Goal: Communication & Community: Answer question/provide support

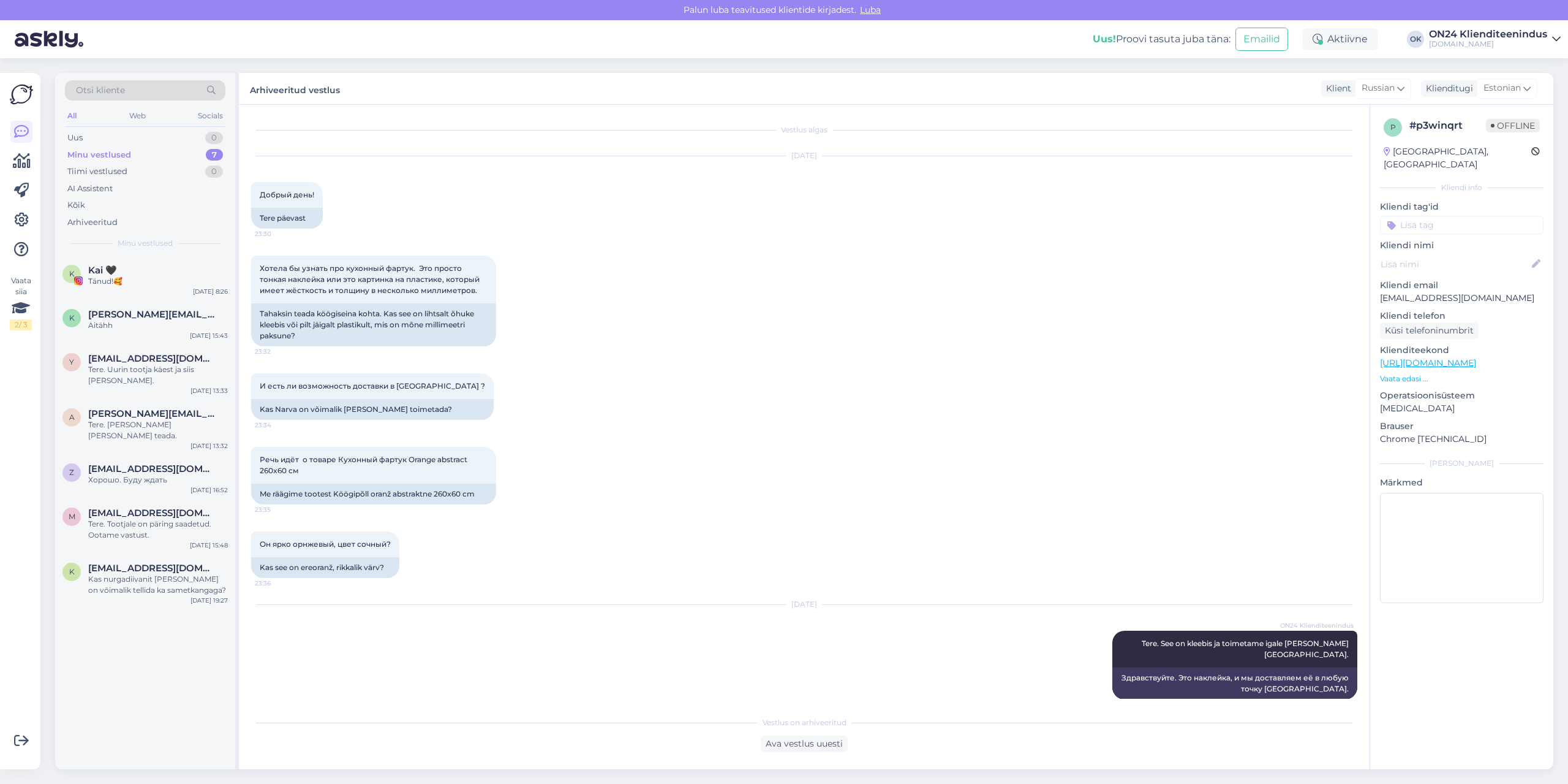
scroll to position [3, 0]
click at [131, 463] on span "[EMAIL_ADDRESS][DOMAIN_NAME]" at bounding box center [152, 468] width 128 height 11
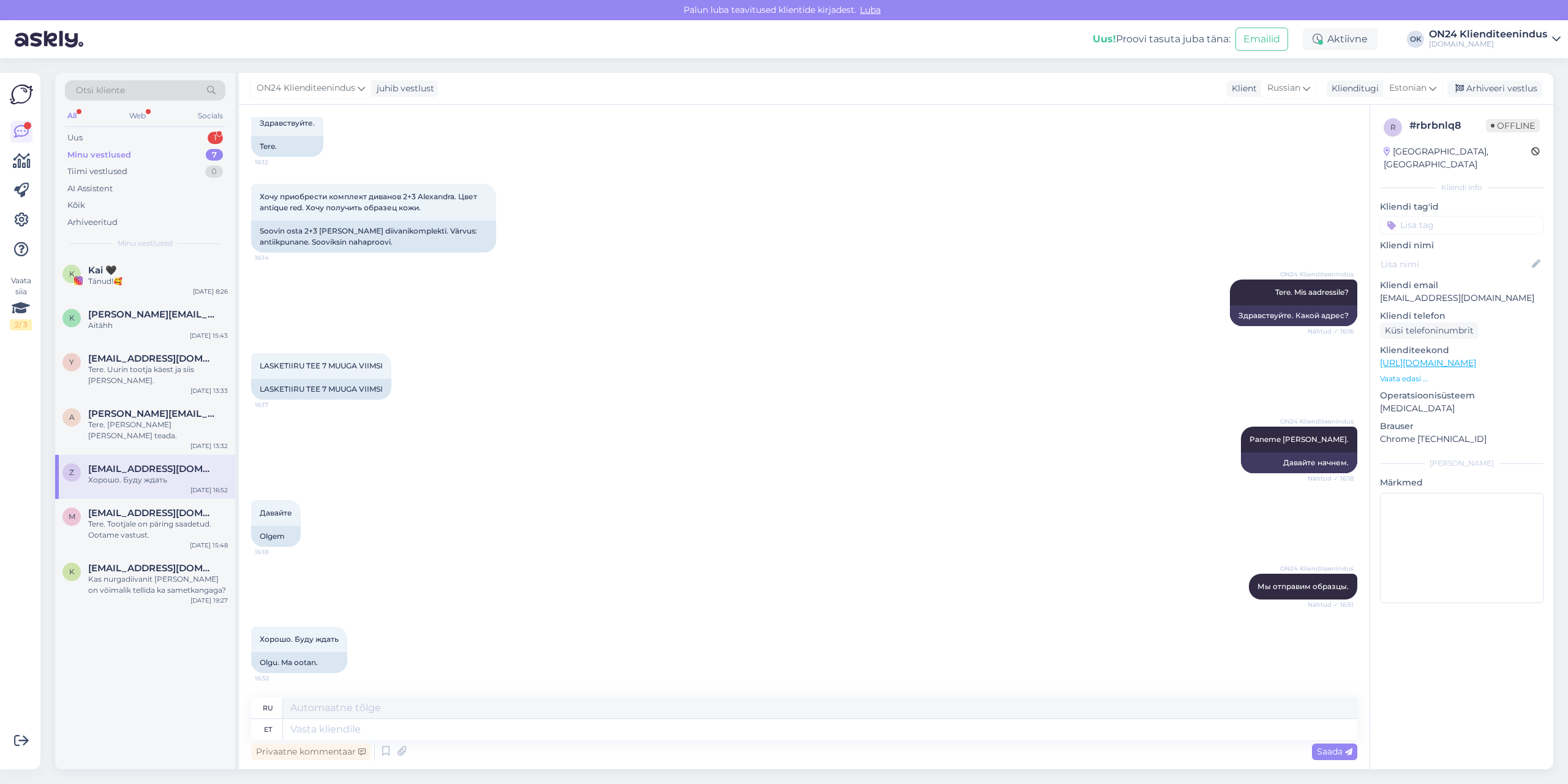
scroll to position [0, 0]
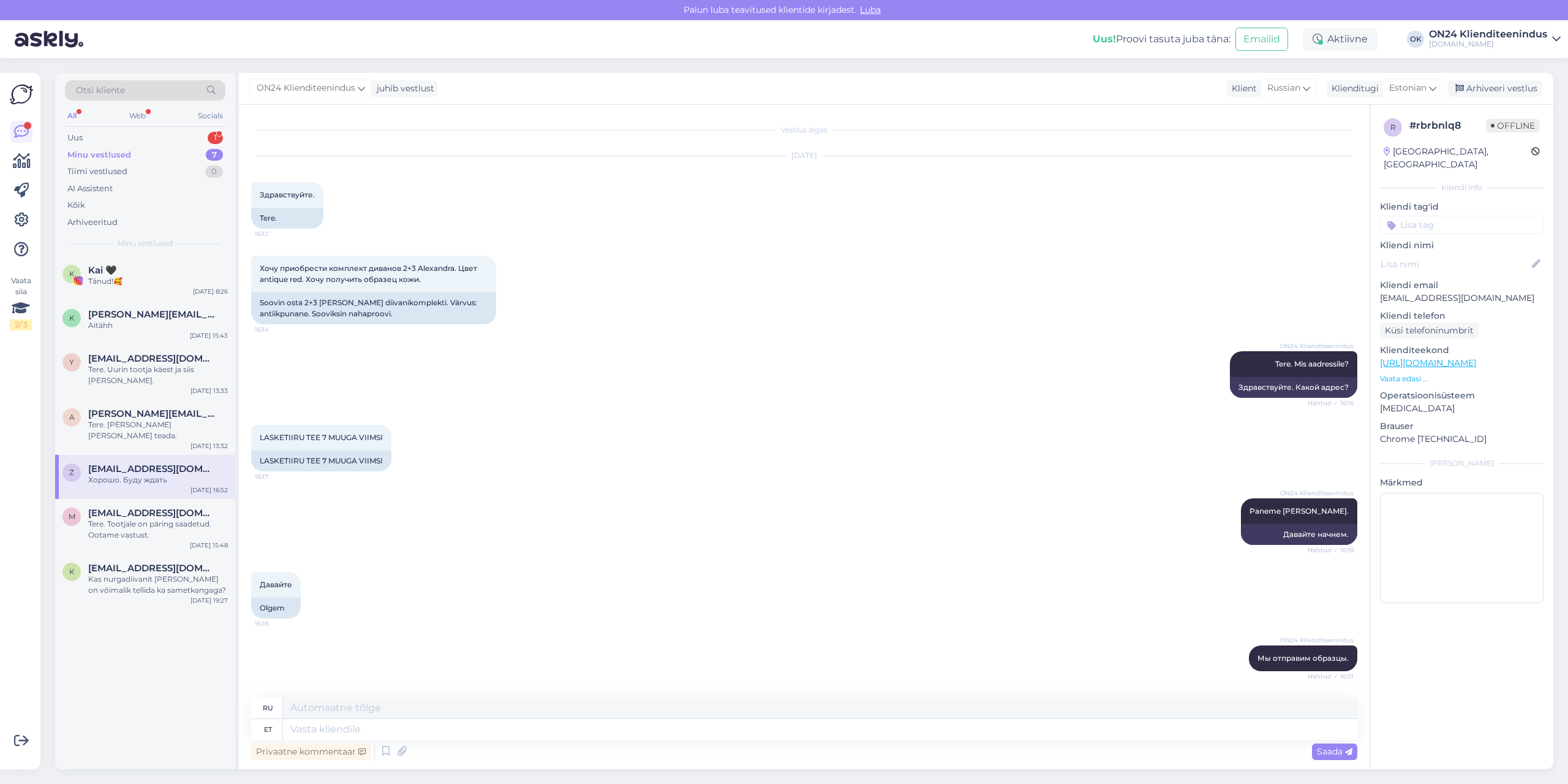
click at [1425, 292] on p "[EMAIL_ADDRESS][DOMAIN_NAME]" at bounding box center [1461, 298] width 163 height 13
copy p "[EMAIL_ADDRESS][DOMAIN_NAME]"
click at [1494, 94] on div "Arhiveeri vestlus" at bounding box center [1495, 88] width 94 height 16
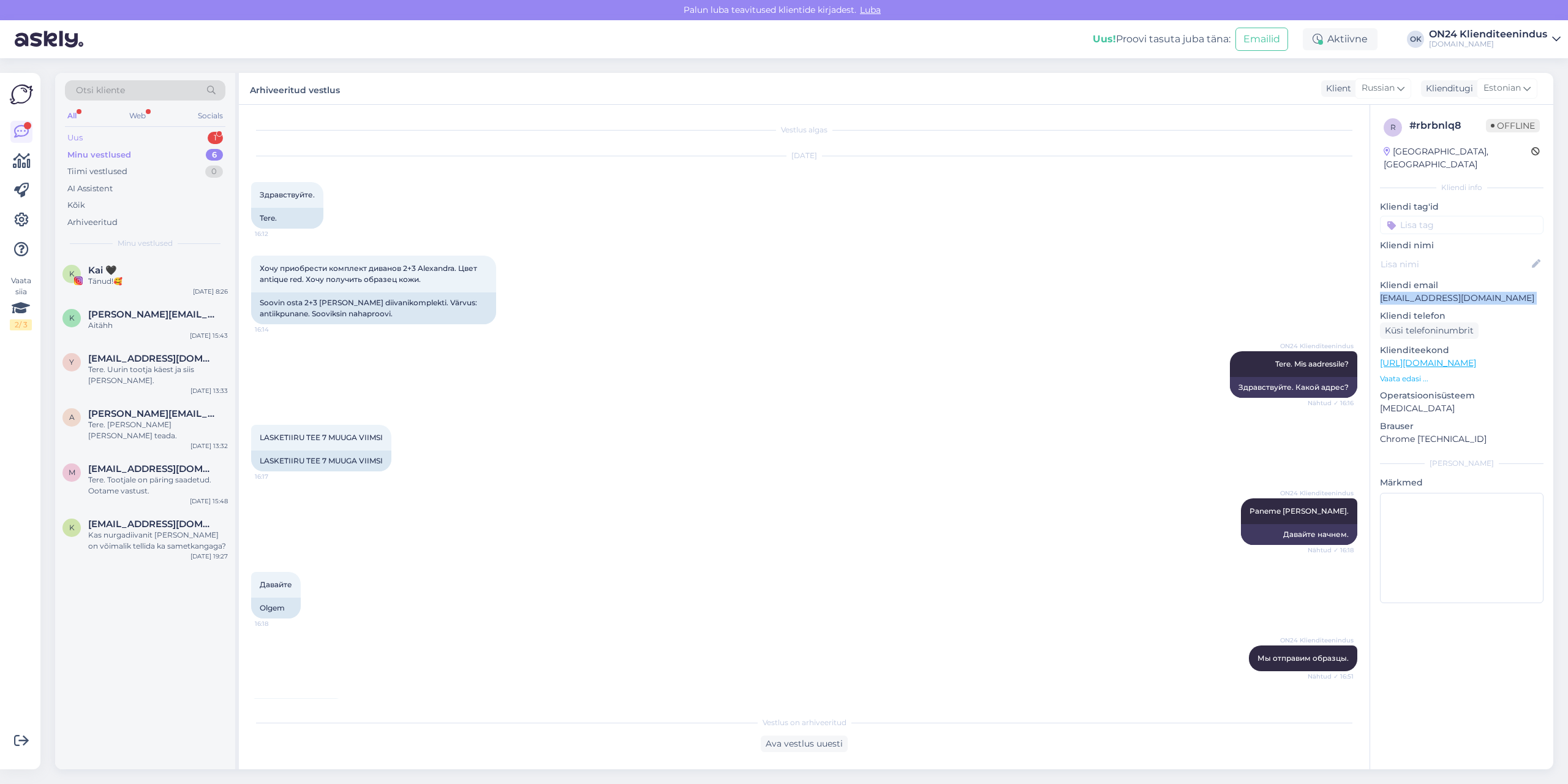
click at [115, 136] on div "Uus 1" at bounding box center [145, 138] width 161 height 17
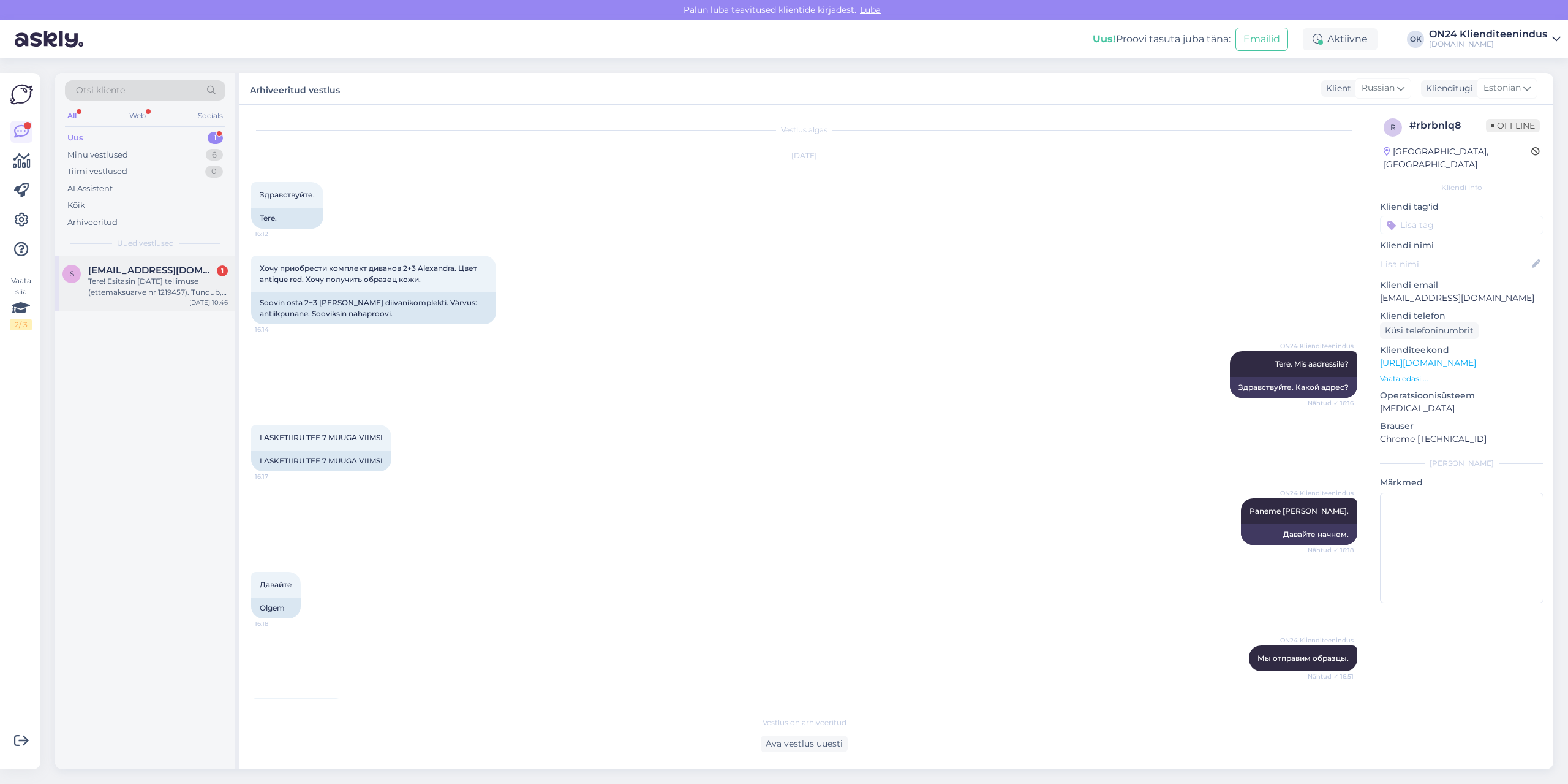
click at [136, 267] on span "[EMAIL_ADDRESS][DOMAIN_NAME]" at bounding box center [152, 270] width 128 height 11
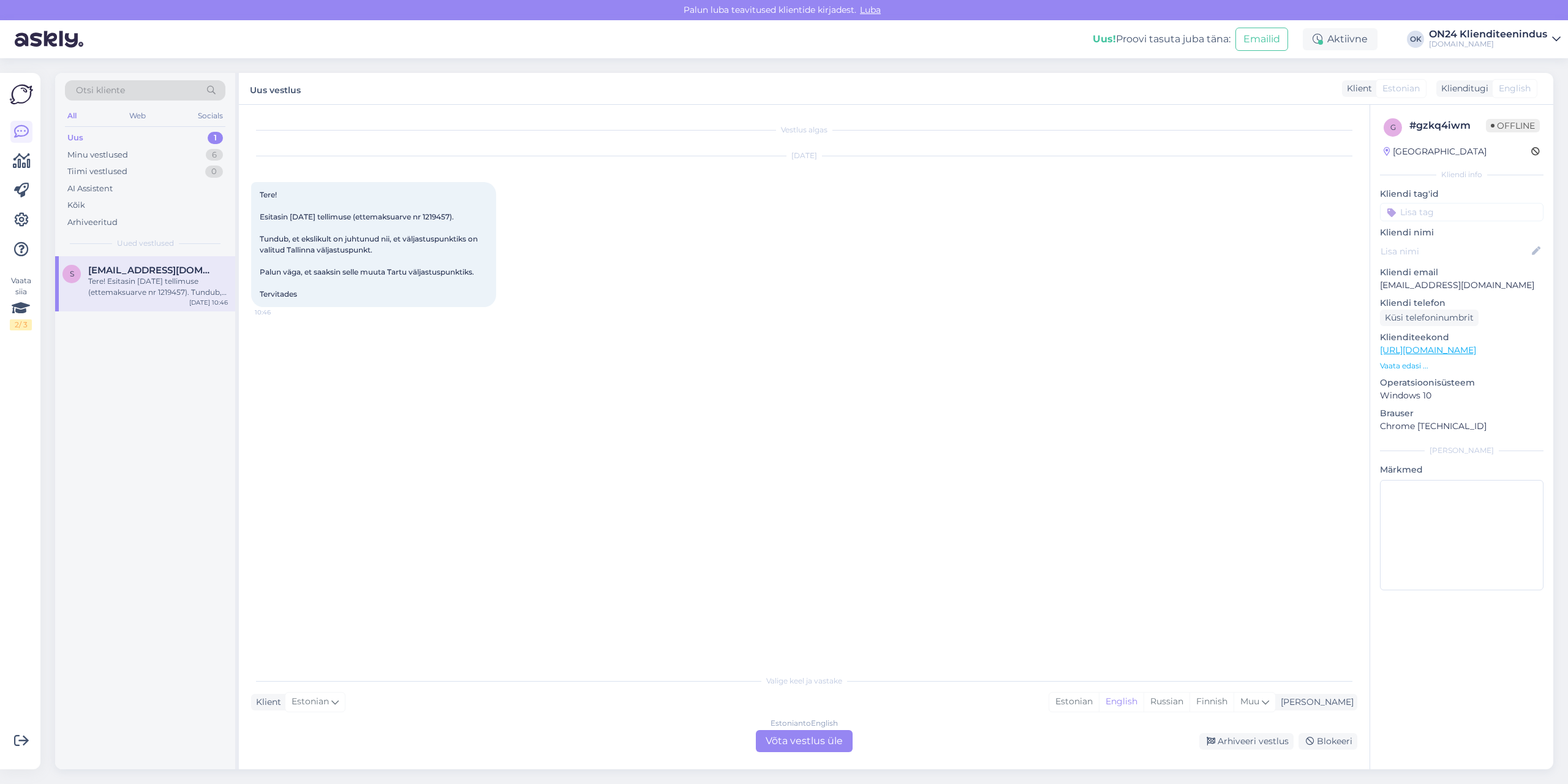
click at [451, 216] on span "Tere! Esitasin [DATE] tellimuse (ettemaksuarve nr 1219457). Tundub, et ekslikul…" at bounding box center [369, 244] width 220 height 109
copy span "1219457"
click at [1099, 703] on div "Estonian" at bounding box center [1074, 701] width 49 height 18
click at [809, 733] on div "Estonian to Estonian Võta vestlus üle" at bounding box center [804, 741] width 97 height 22
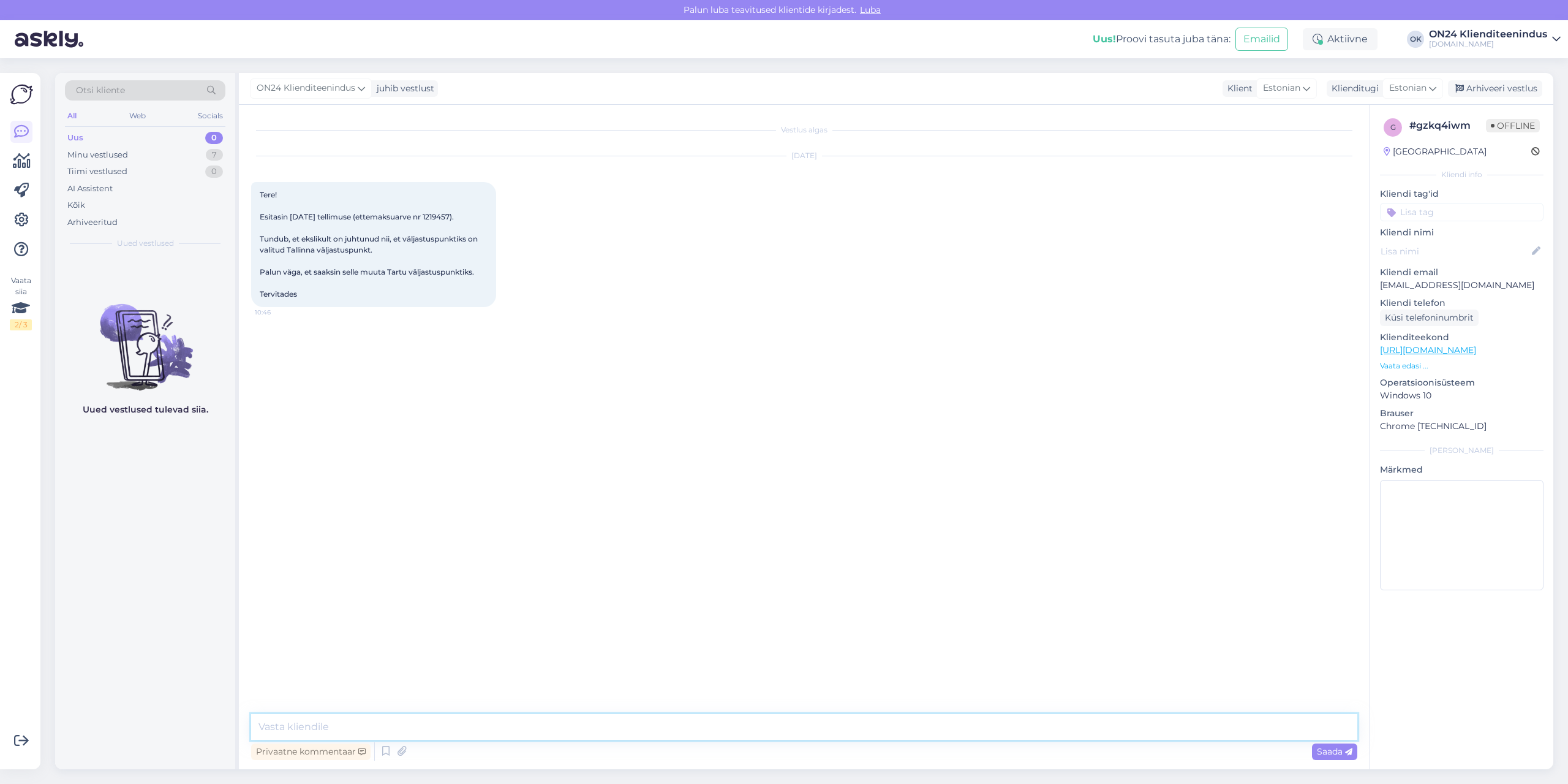
click at [800, 726] on textarea at bounding box center [804, 727] width 1106 height 26
type textarea "Tere. Tellimuses on märgitud kättesaamise kohaks [GEOGRAPHIC_DATA] ladu. Teavit…"
click at [142, 158] on div "Minu vestlused 7" at bounding box center [145, 155] width 161 height 17
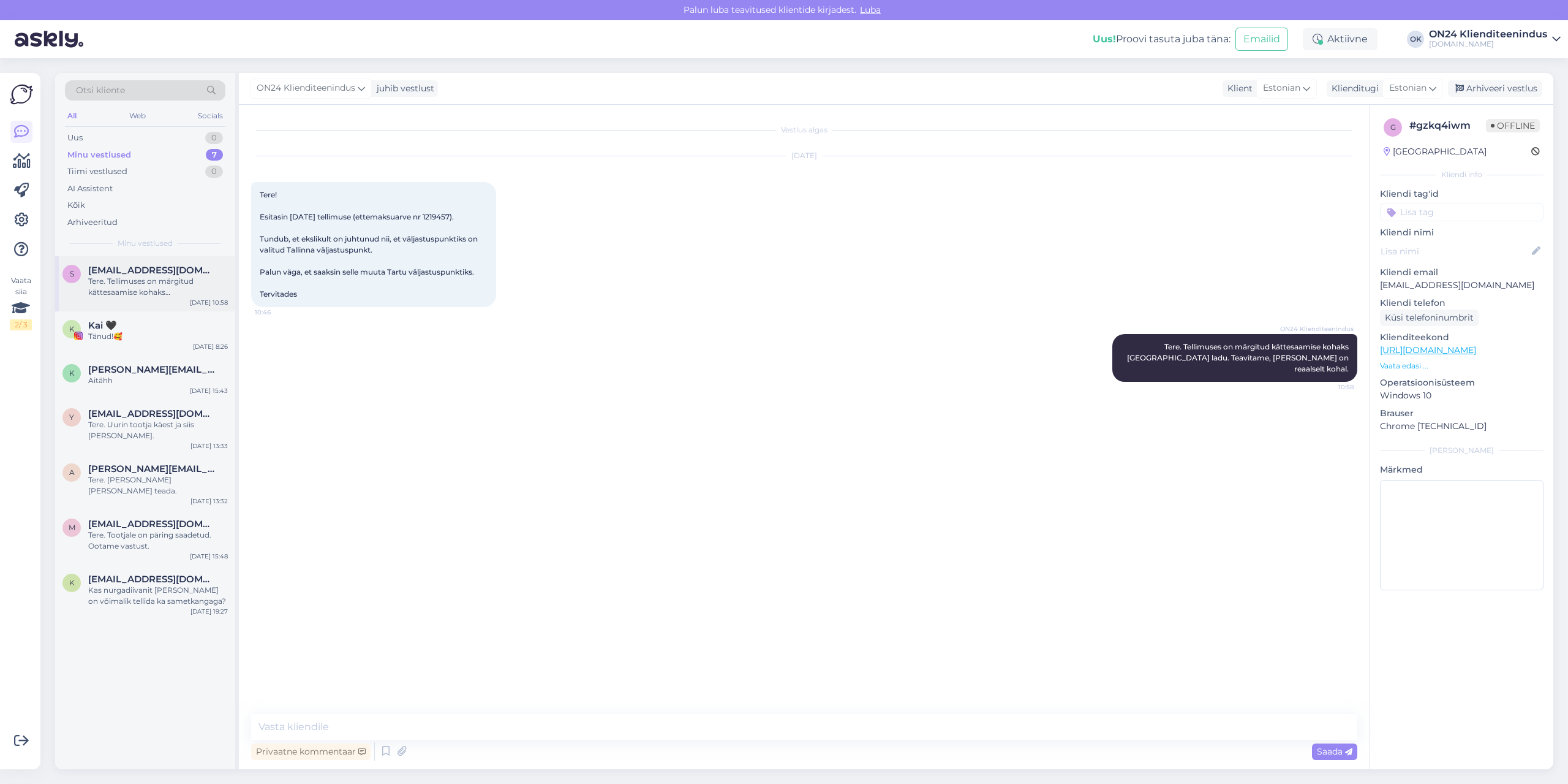
click at [152, 275] on span "[EMAIL_ADDRESS][DOMAIN_NAME]" at bounding box center [152, 270] width 128 height 11
click at [157, 341] on div "Tänud!🥰" at bounding box center [158, 336] width 140 height 11
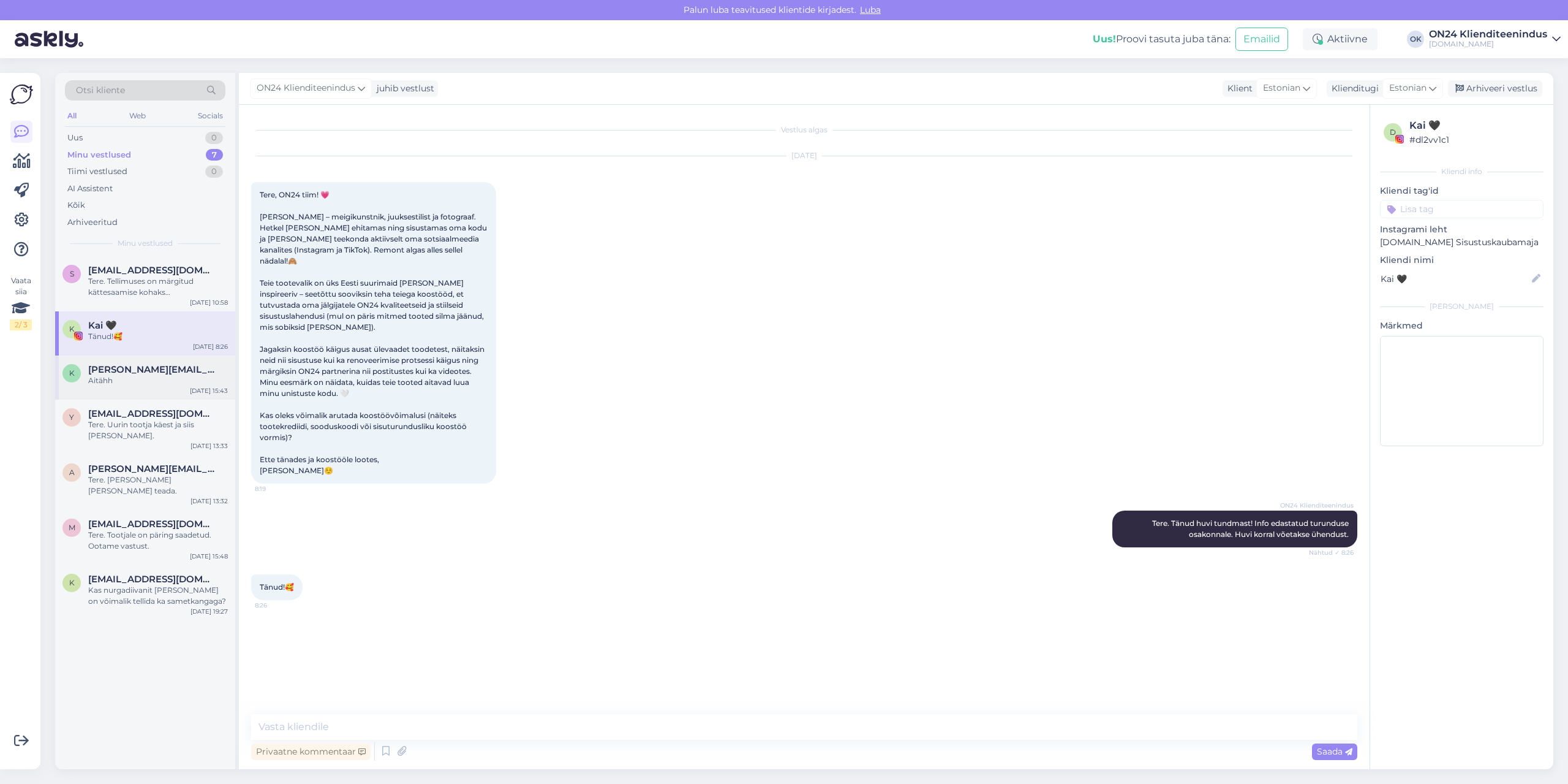
click at [161, 368] on span "[PERSON_NAME][EMAIL_ADDRESS][DOMAIN_NAME]" at bounding box center [152, 370] width 128 height 11
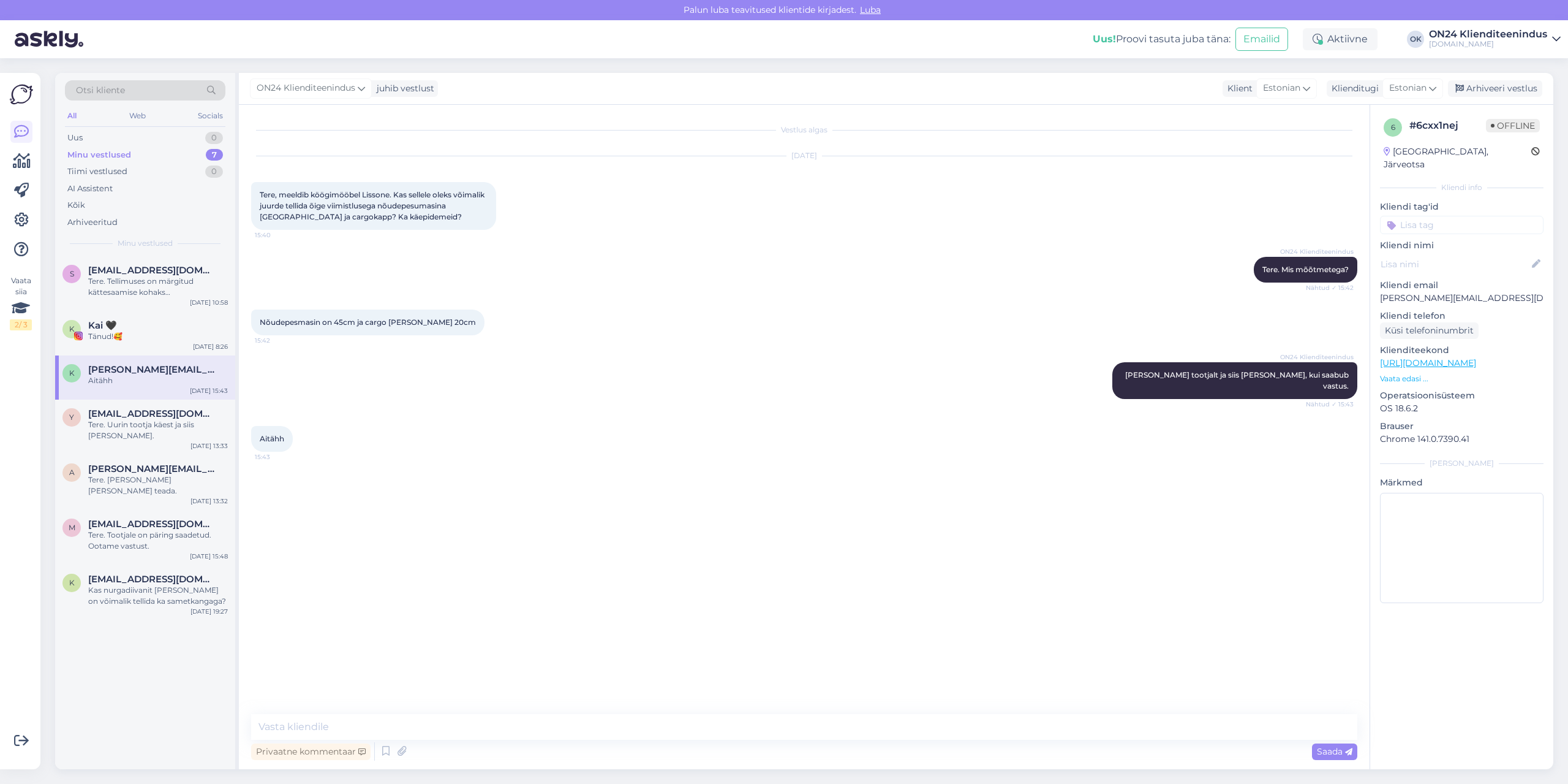
click at [1406, 373] on p "Vaata edasi ..." at bounding box center [1461, 378] width 163 height 11
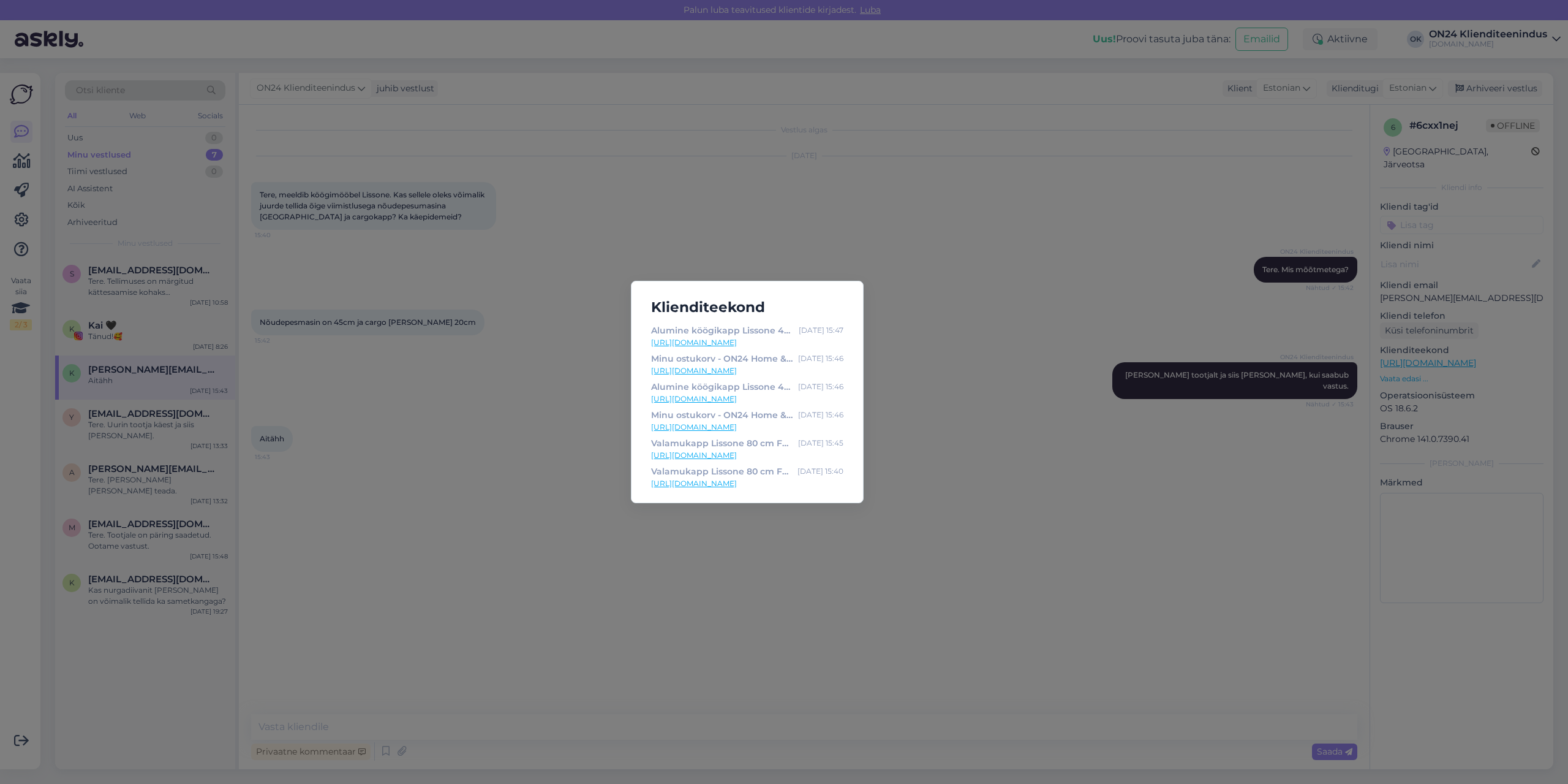
click at [753, 343] on link "[URL][DOMAIN_NAME]" at bounding box center [746, 342] width 192 height 11
click at [792, 484] on link "[URL][DOMAIN_NAME]" at bounding box center [746, 483] width 192 height 11
click at [432, 296] on div "Klienditeekond Alumine köögikapp Lissone 40 cm FF-478982 - ON24 Home & Living […" at bounding box center [784, 392] width 1568 height 784
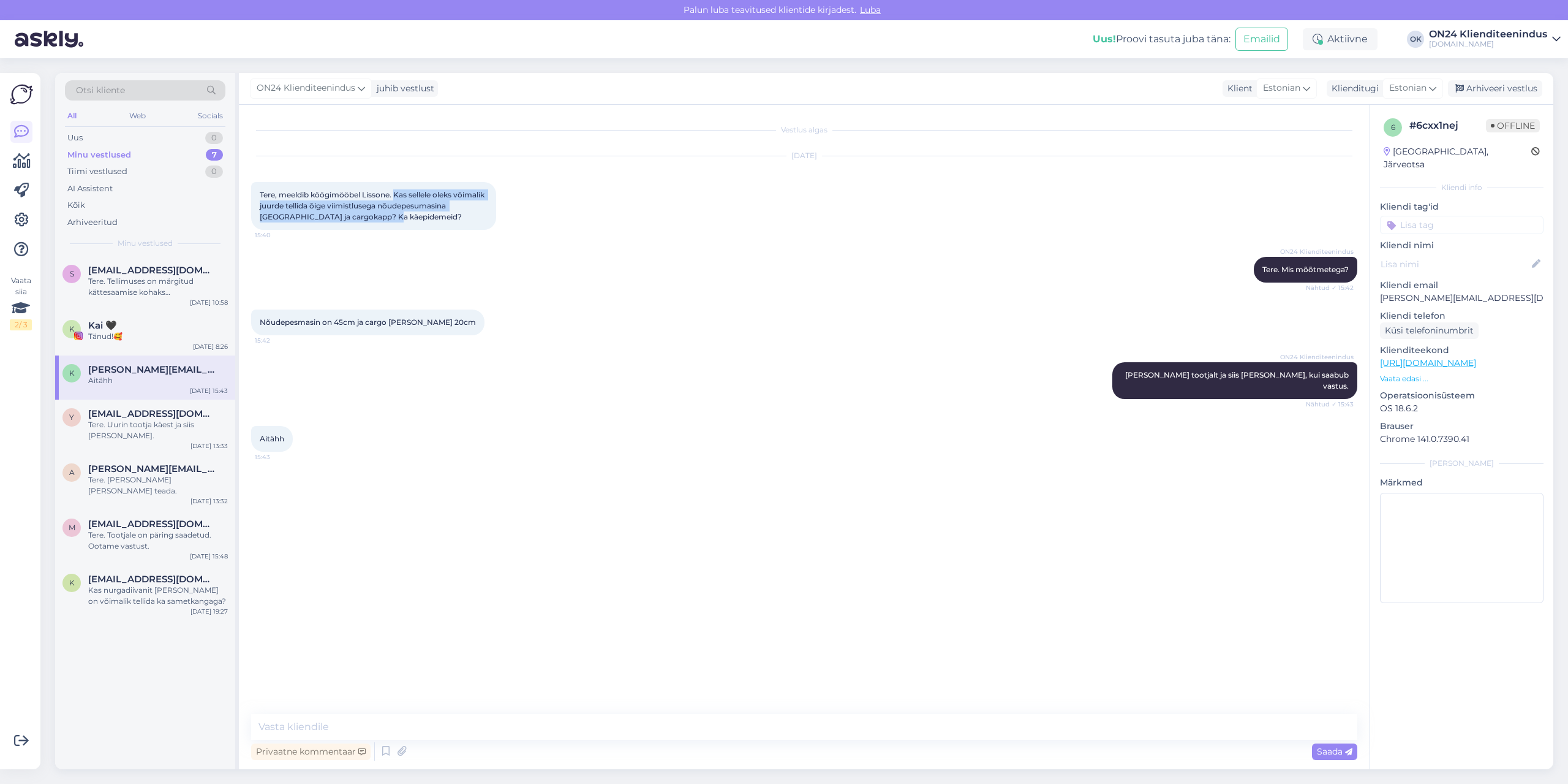
drag, startPoint x: 400, startPoint y: 193, endPoint x: 397, endPoint y: 218, distance: 25.2
click at [397, 218] on div "Tere, meeldib köögimööbel Lissone. Kas sellele oleks võimalik juurde tellida õi…" at bounding box center [374, 205] width 245 height 47
copy span "Kas sellele oleks võimalik juurde tellida õige viimistlusega nõudepesumasina [G…"
click at [142, 418] on span "[EMAIL_ADDRESS][DOMAIN_NAME]" at bounding box center [152, 414] width 128 height 11
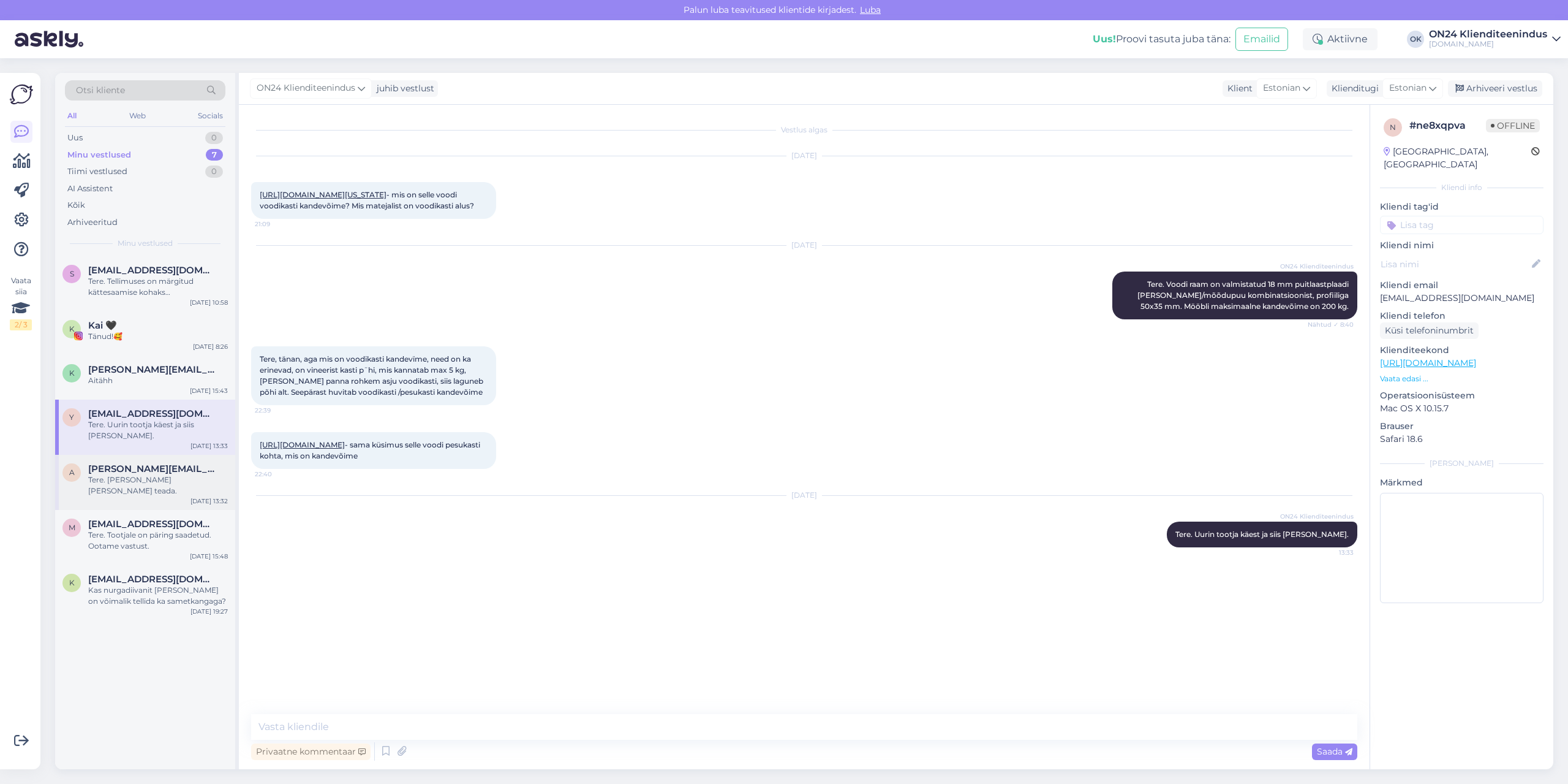
click at [137, 476] on div "Tere. [PERSON_NAME] [PERSON_NAME] teada." at bounding box center [158, 485] width 140 height 22
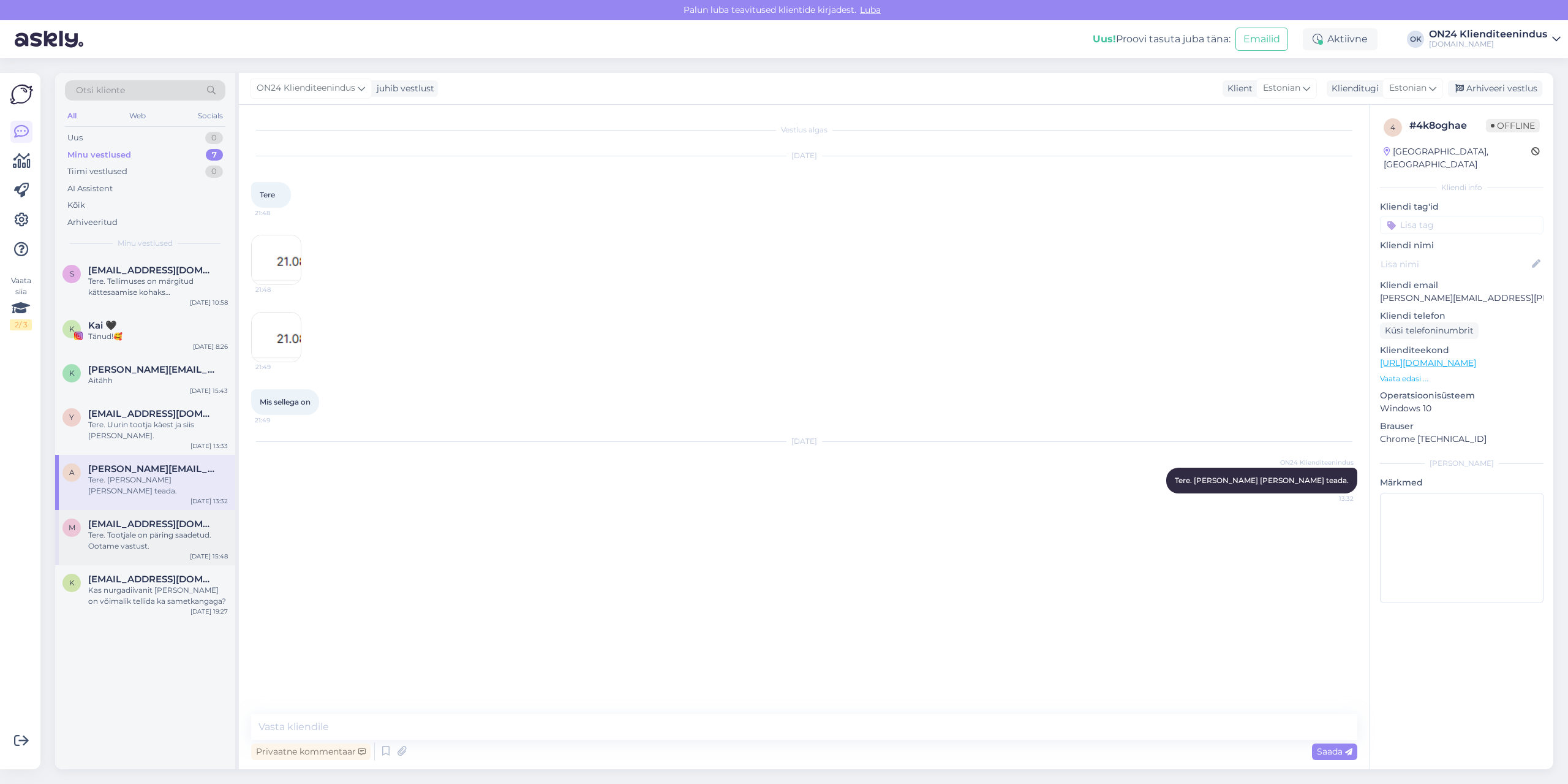
click at [156, 529] on div "Tere. Tootjale on päring saadetud. Ootame vastust." at bounding box center [158, 541] width 140 height 22
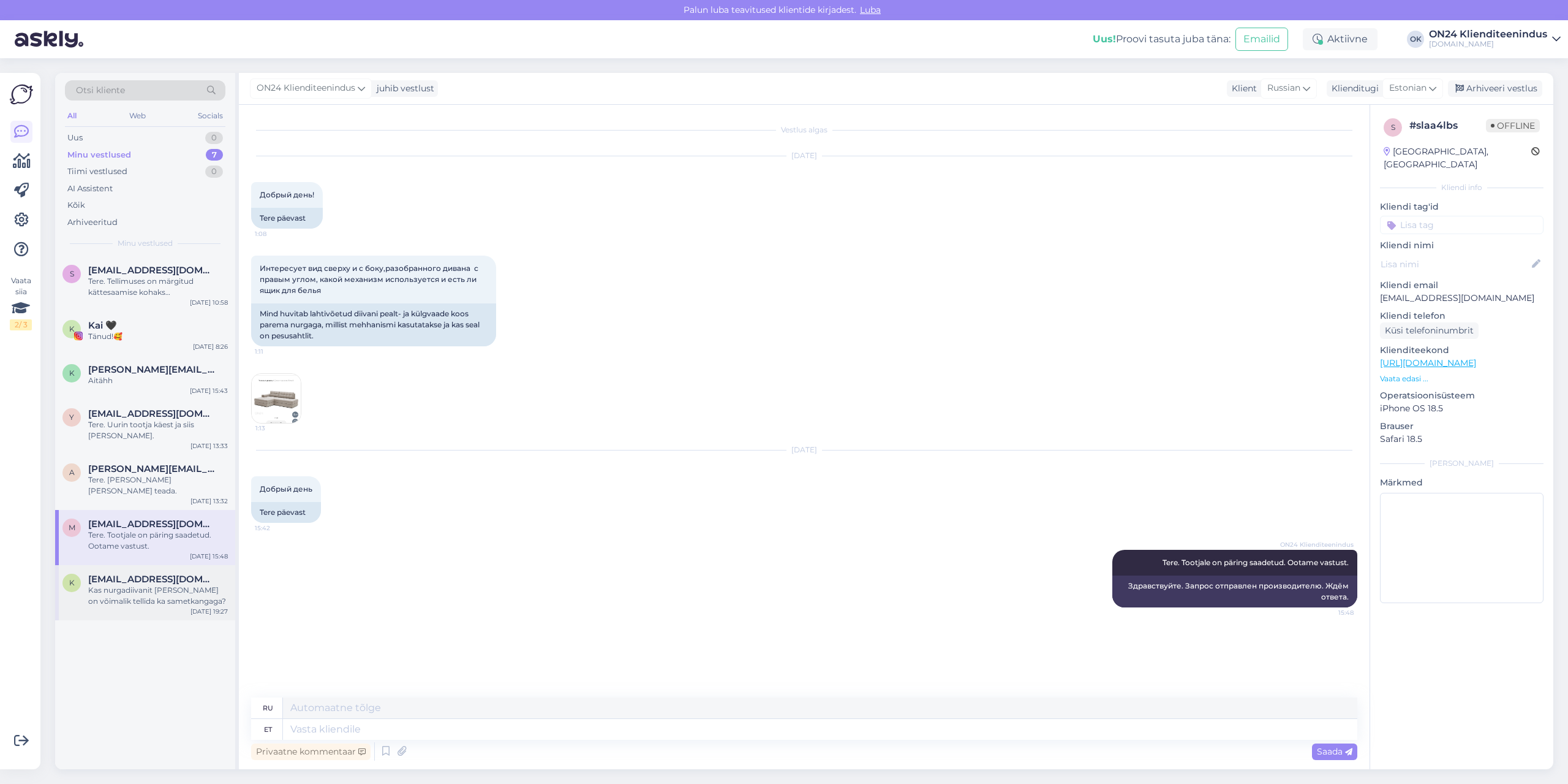
click at [156, 585] on div "Kas nurgadiivanit [PERSON_NAME] on võimalik tellida ka sametkangaga?" at bounding box center [158, 596] width 140 height 22
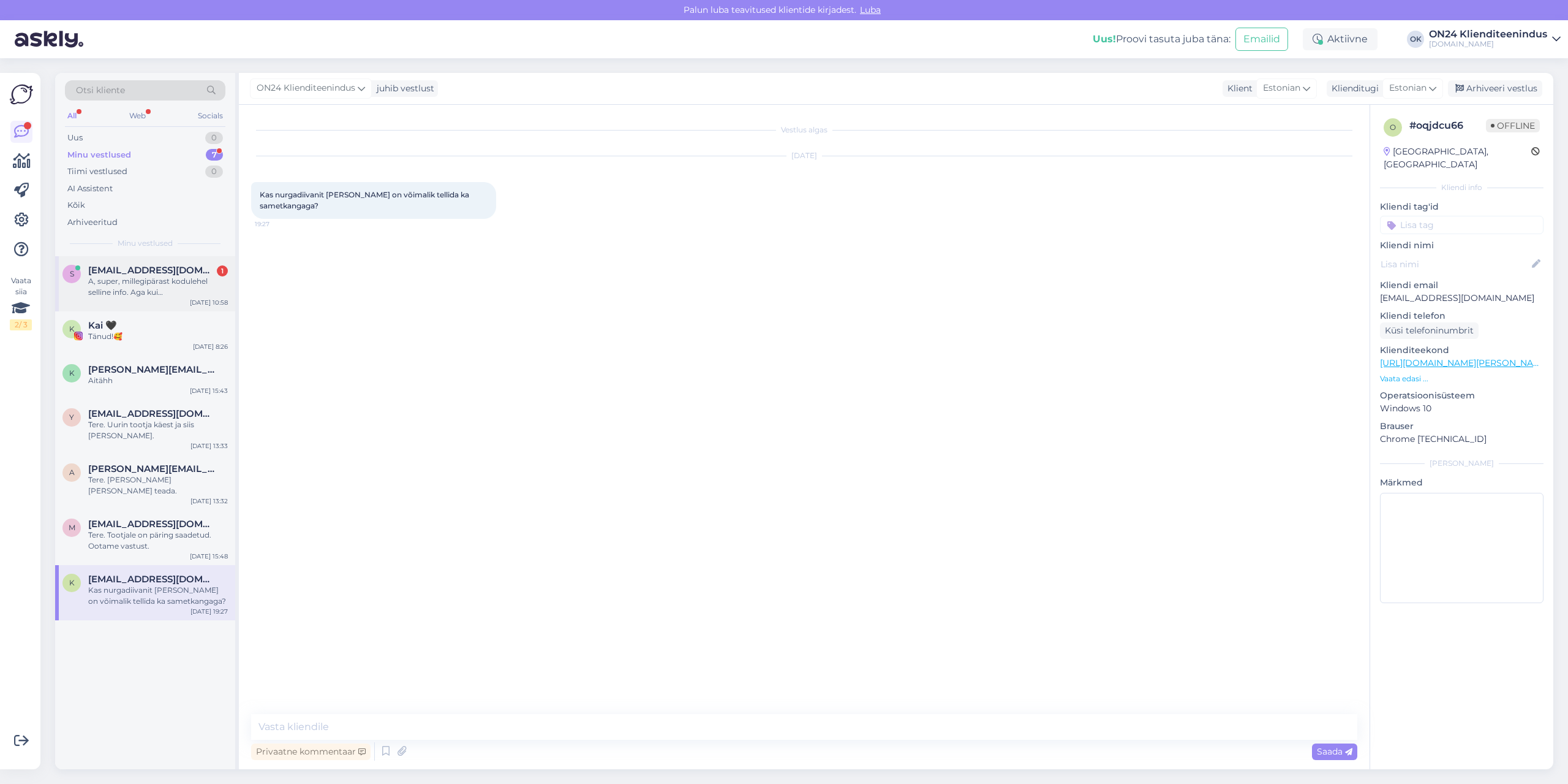
click at [141, 268] on span "[EMAIL_ADDRESS][DOMAIN_NAME]" at bounding box center [152, 270] width 128 height 11
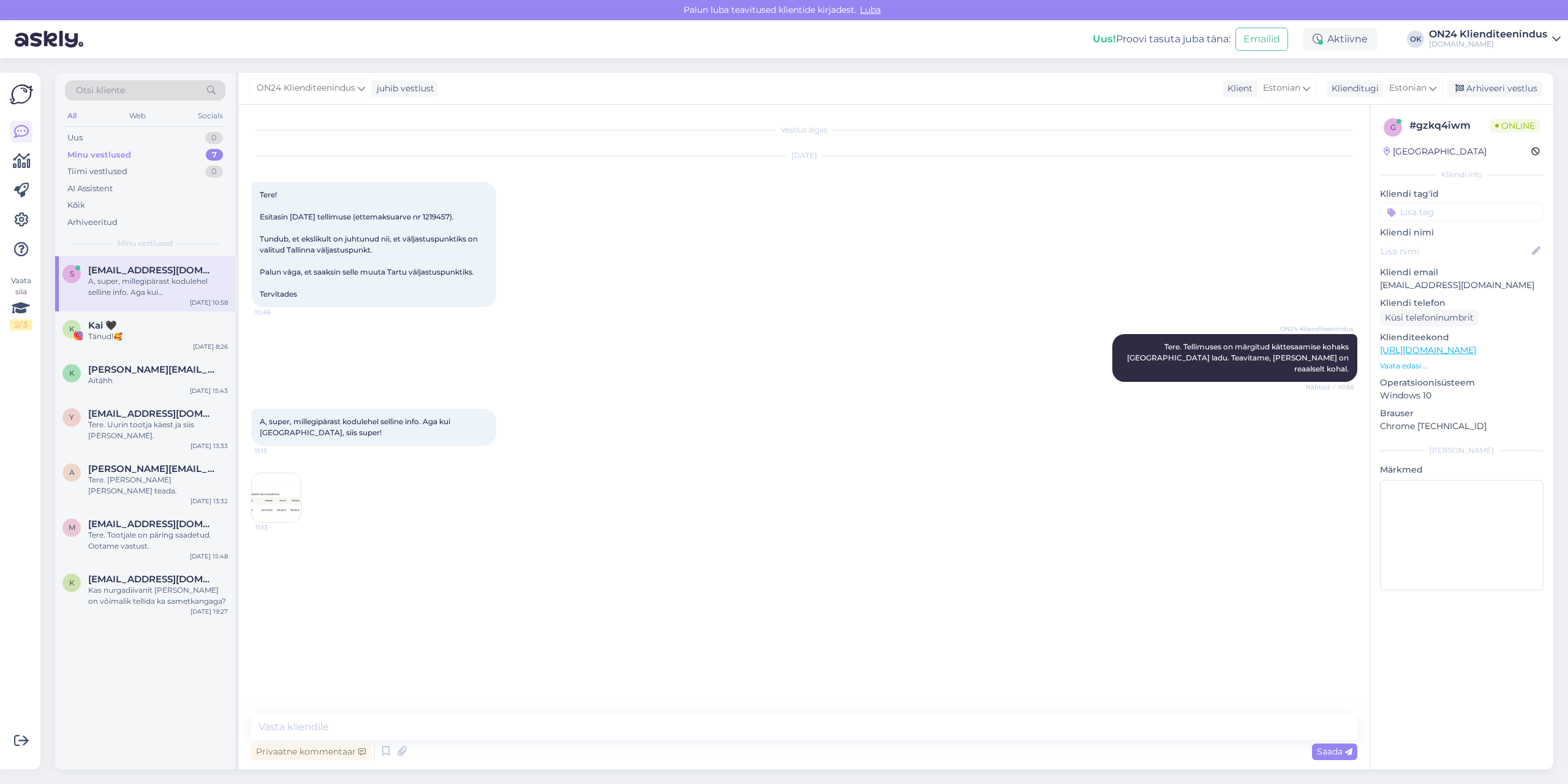
click at [272, 492] on img at bounding box center [276, 497] width 49 height 49
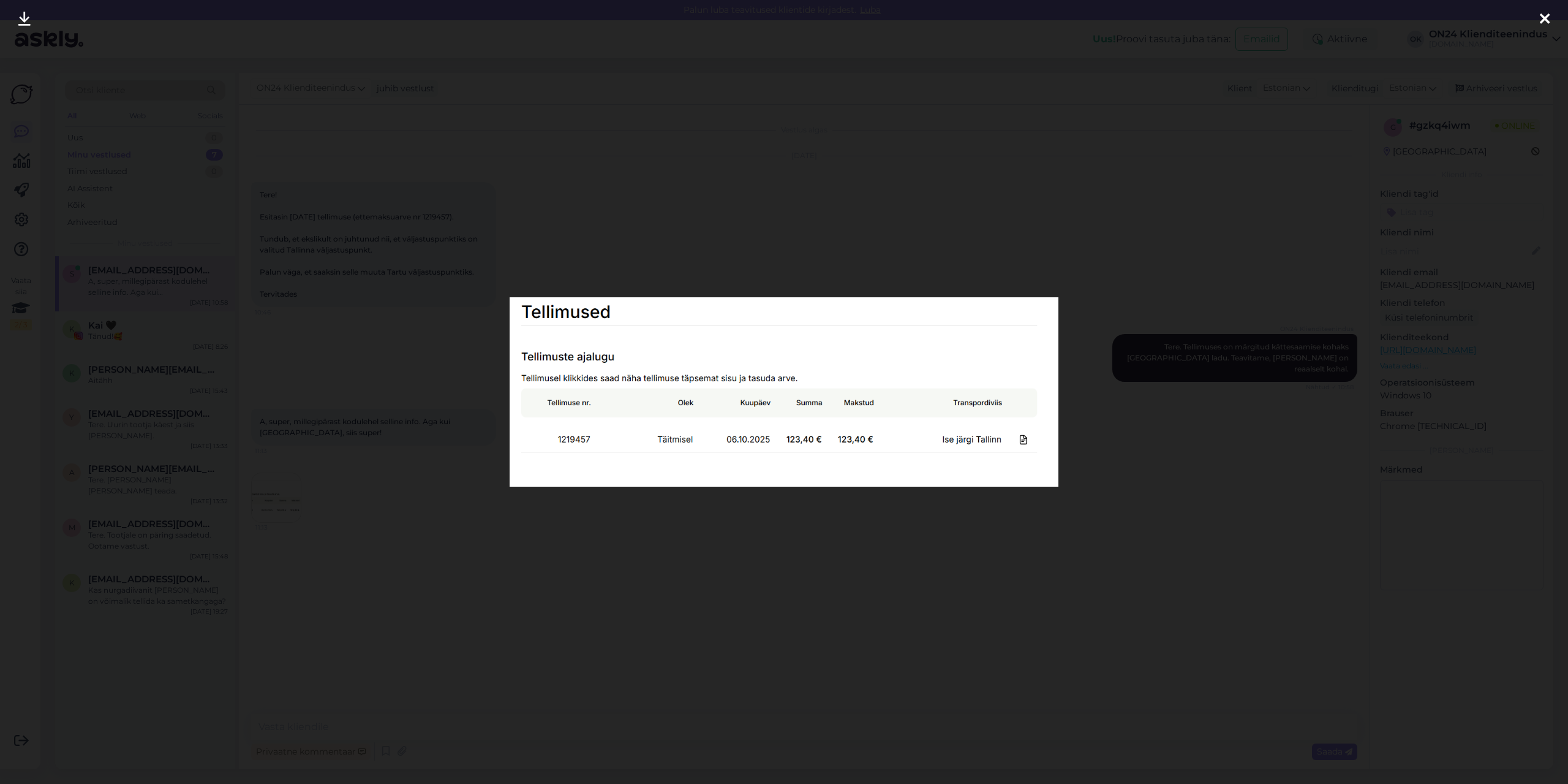
click at [424, 501] on div at bounding box center [784, 392] width 1568 height 784
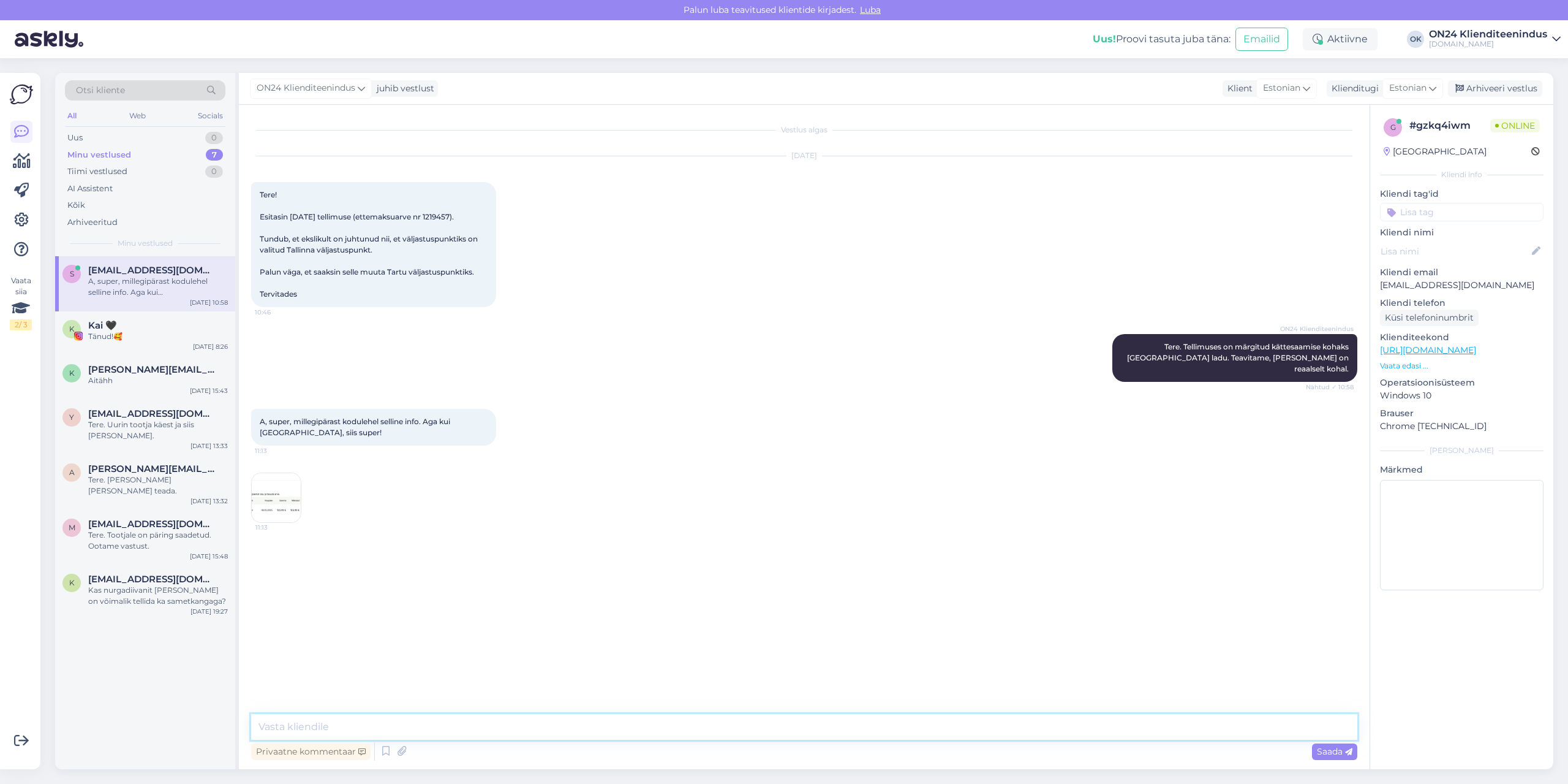
click at [372, 723] on textarea at bounding box center [804, 727] width 1106 height 26
type textarea "Süsteemi viga, IT'le edastatud uurimiseks."
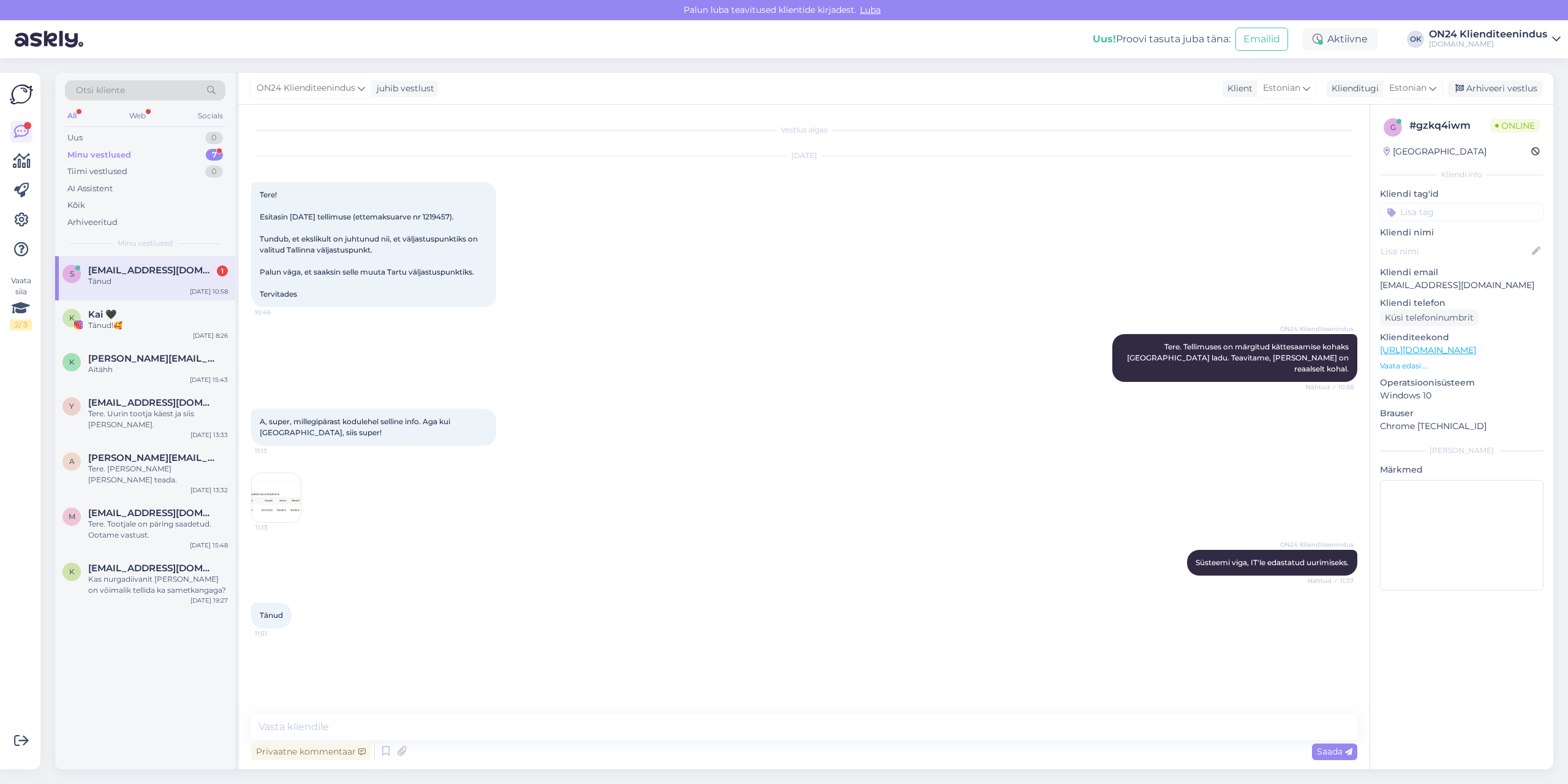
click at [123, 287] on div "s [EMAIL_ADDRESS][DOMAIN_NAME] 1 Tänud [DATE] 10:58" at bounding box center [145, 278] width 180 height 44
click at [144, 414] on div "Tere. Uurin tootja käest ja siis [PERSON_NAME]." at bounding box center [158, 420] width 140 height 22
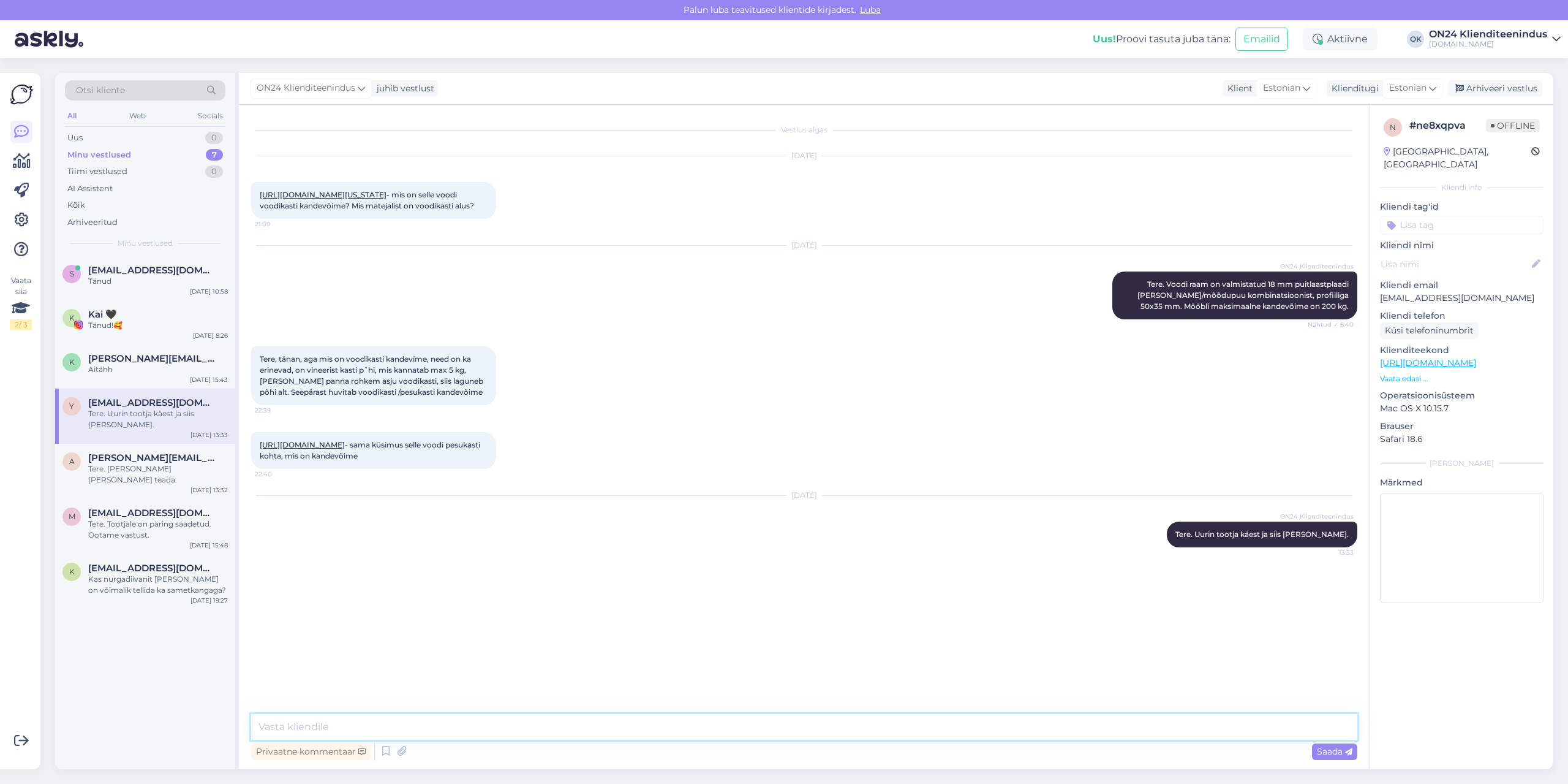
click at [518, 731] on textarea at bounding box center [804, 727] width 1106 height 26
type textarea "T"
click at [134, 360] on span "[PERSON_NAME][EMAIL_ADDRESS][DOMAIN_NAME]" at bounding box center [152, 358] width 128 height 11
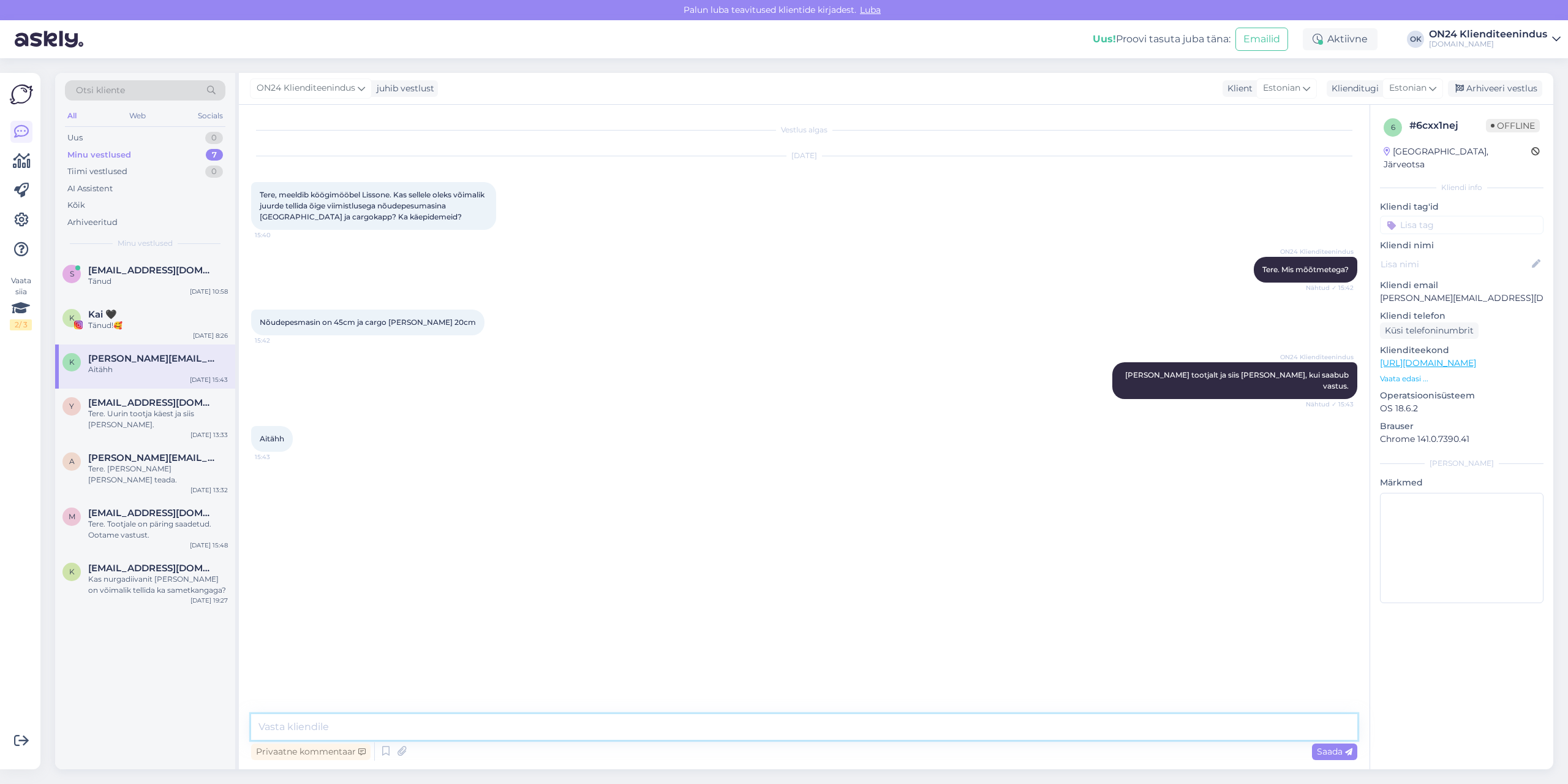
click at [317, 717] on textarea at bounding box center [804, 727] width 1106 height 26
type textarea "Tere. Milline suurus oleks parem nõudepesumasina uksele, kas 713x446 cm või 570…"
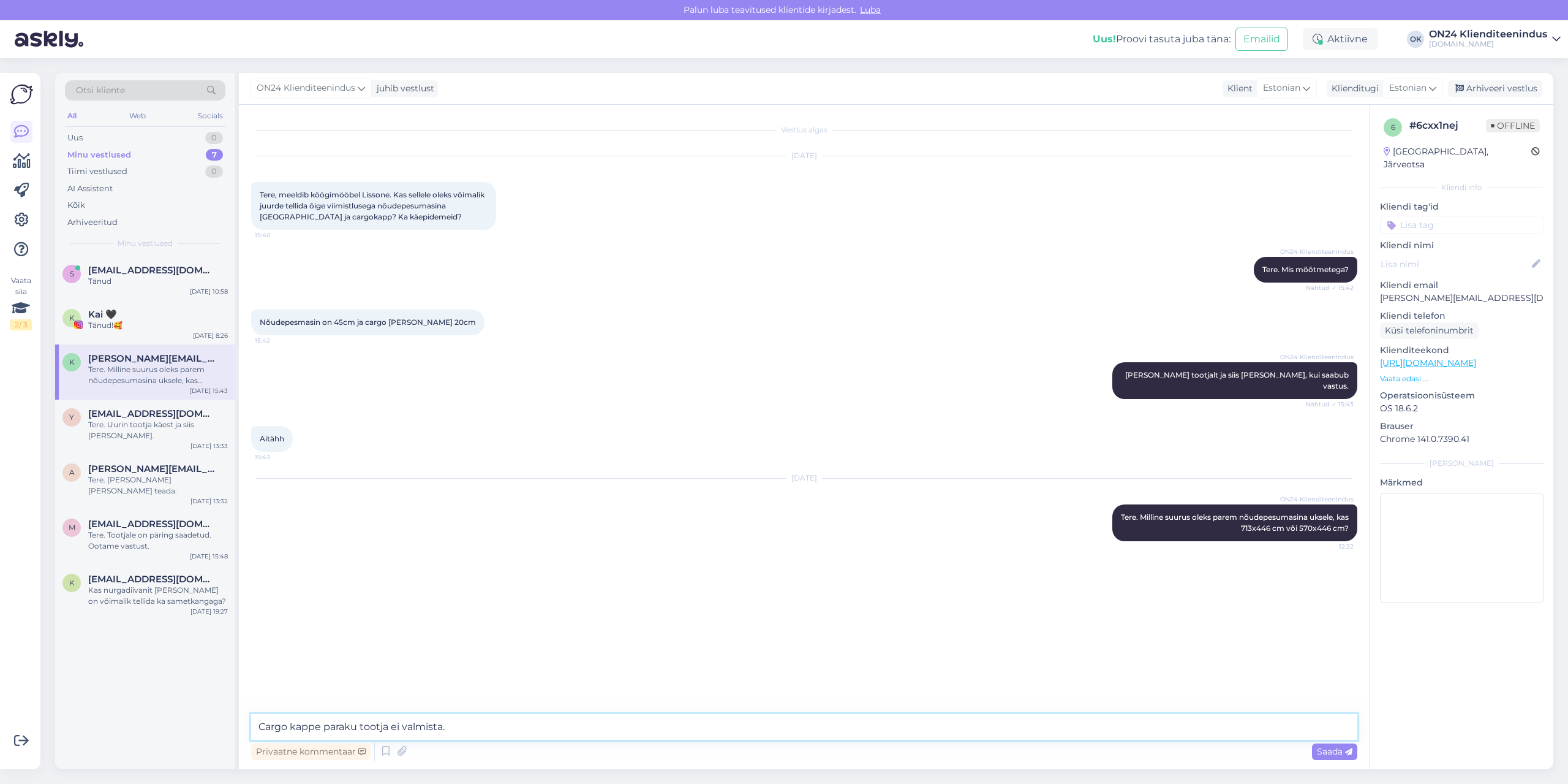
type textarea "Cargo kappe paraku tootja ei valmista."
